Goal: Transaction & Acquisition: Obtain resource

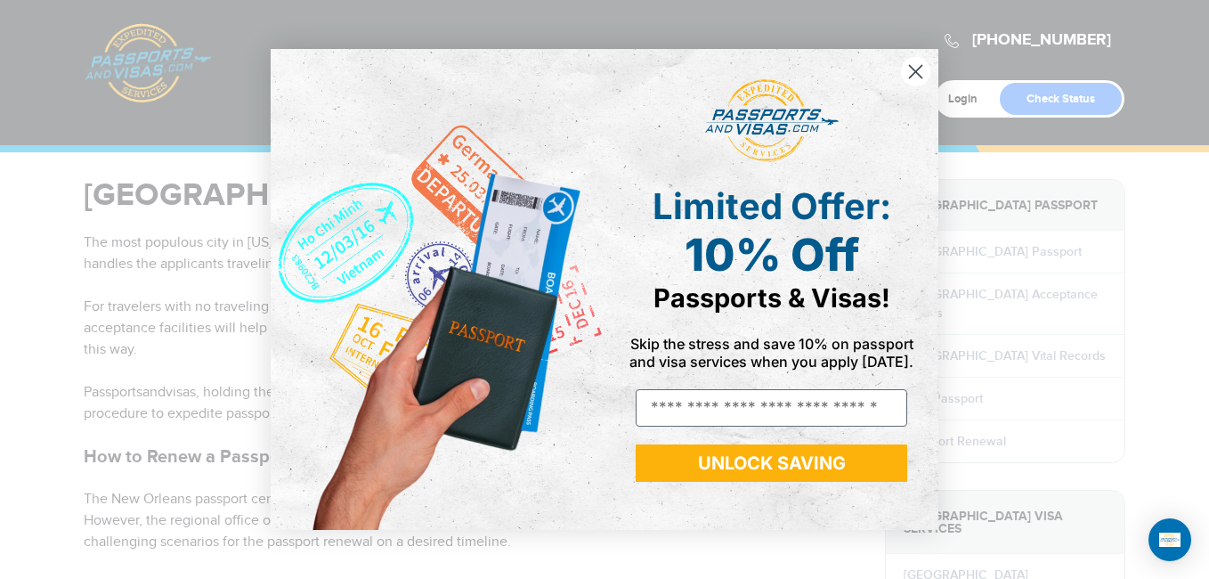
click at [919, 69] on icon "Close dialog" at bounding box center [916, 72] width 12 height 12
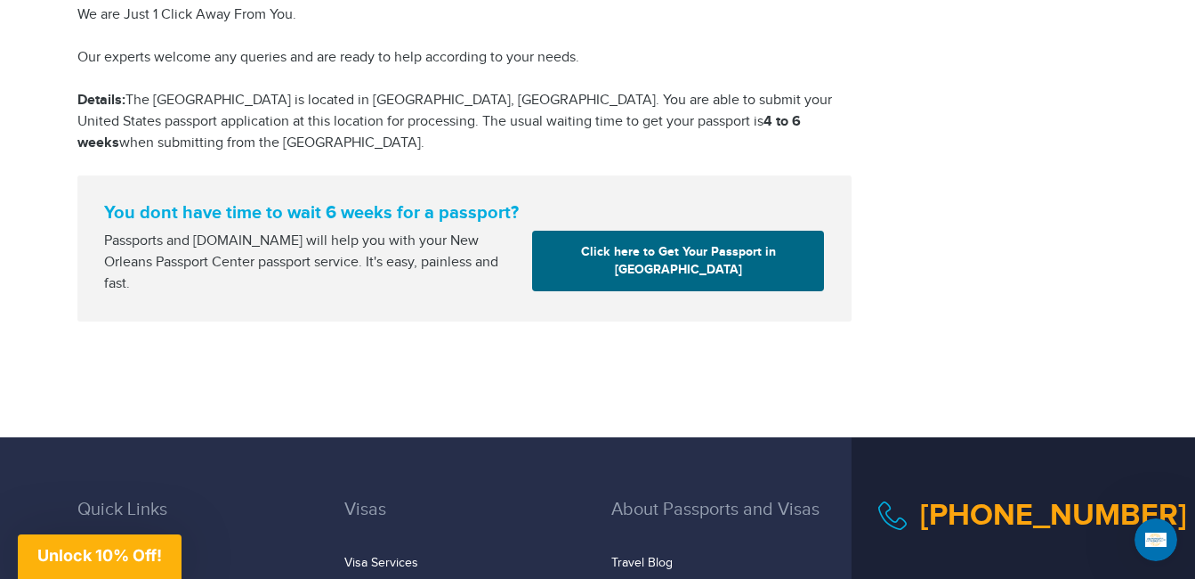
scroll to position [2571, 0]
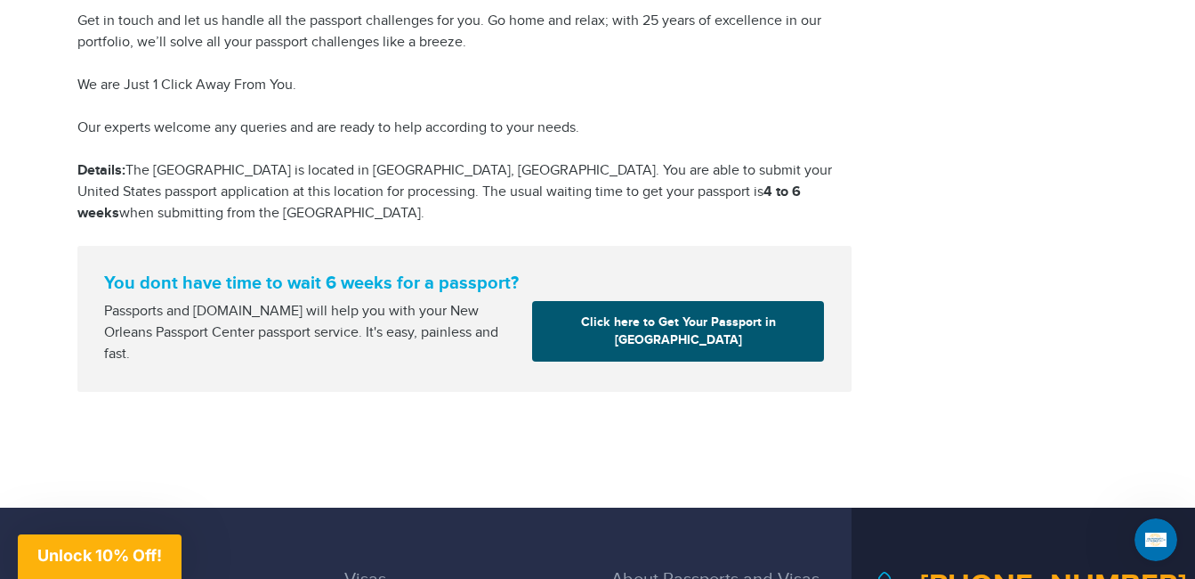
click at [675, 332] on link "Click here to Get Your Passport in [GEOGRAPHIC_DATA]" at bounding box center [678, 331] width 292 height 61
